Goal: Check status: Check status

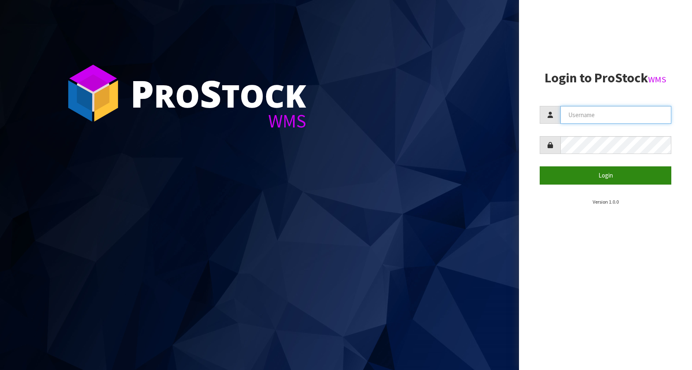
type input "KitchenAid"
click at [607, 181] on button "Login" at bounding box center [606, 175] width 132 height 18
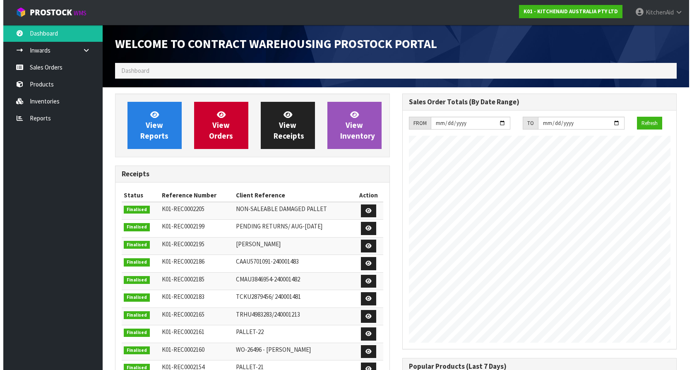
scroll to position [459, 287]
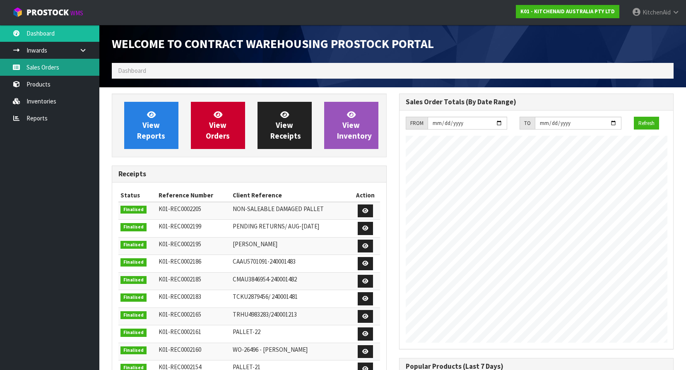
click at [46, 72] on link "Sales Orders" at bounding box center [49, 67] width 99 height 17
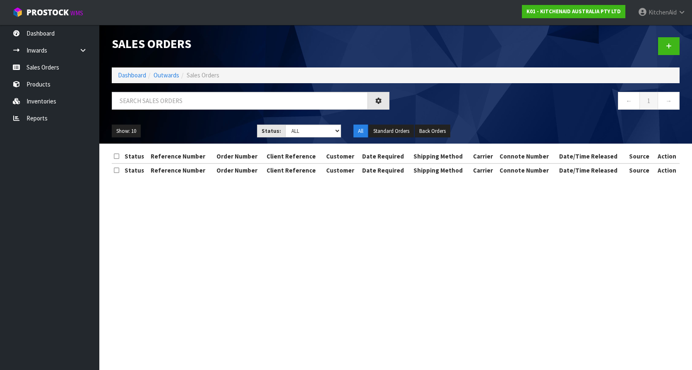
click at [157, 85] on div "Sales Orders Dashboard Outwards Sales Orders ← 1 → Show: 10 5 10 25 50 Status: …" at bounding box center [396, 84] width 580 height 119
click at [159, 95] on input "text" at bounding box center [240, 101] width 256 height 18
paste input "5KSM160PSAPK"
type input "5KSM160PSAPK"
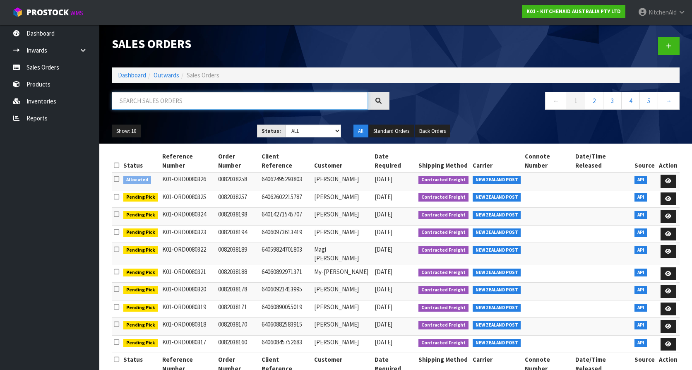
click at [174, 99] on input "text" at bounding box center [240, 101] width 256 height 18
paste input "W90755438"
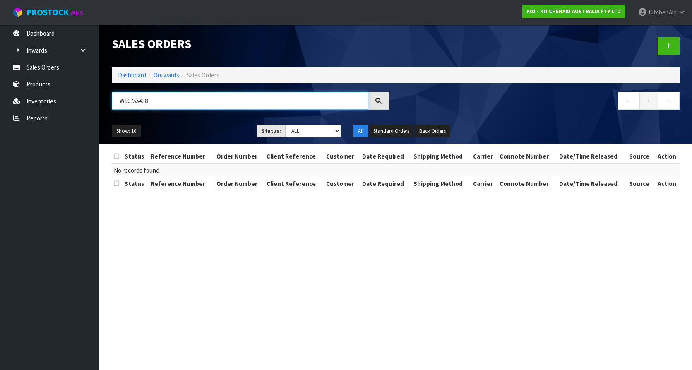
type input "W90755438"
